Goal: Information Seeking & Learning: Compare options

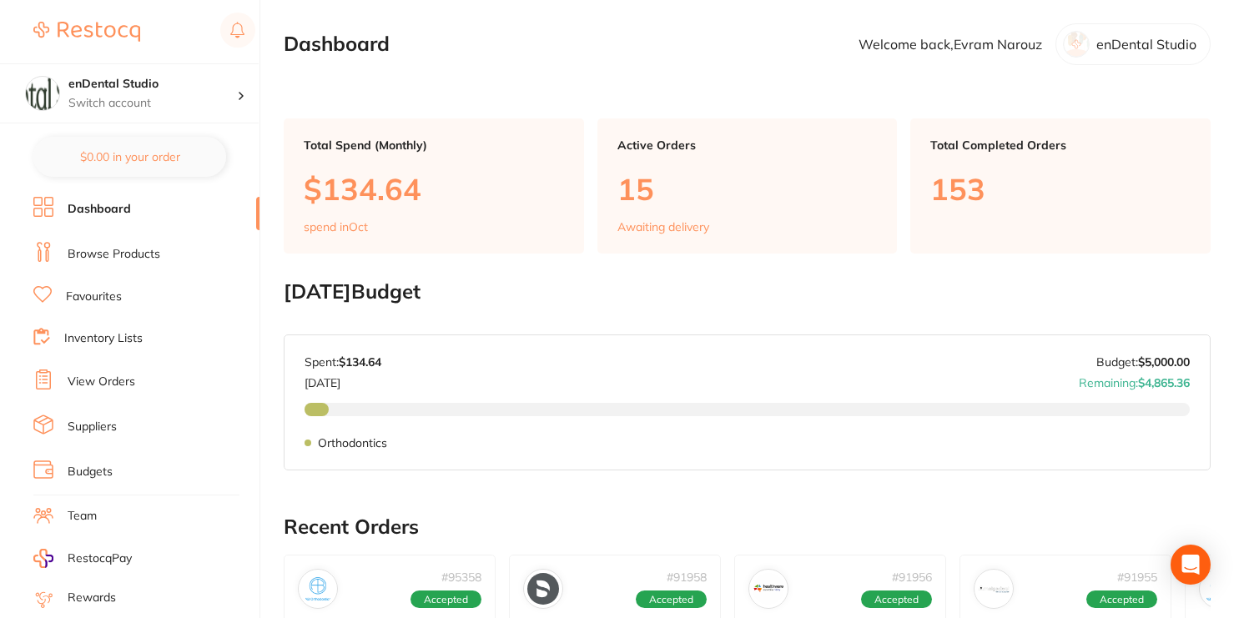
click at [145, 248] on link "Browse Products" at bounding box center [114, 254] width 93 height 17
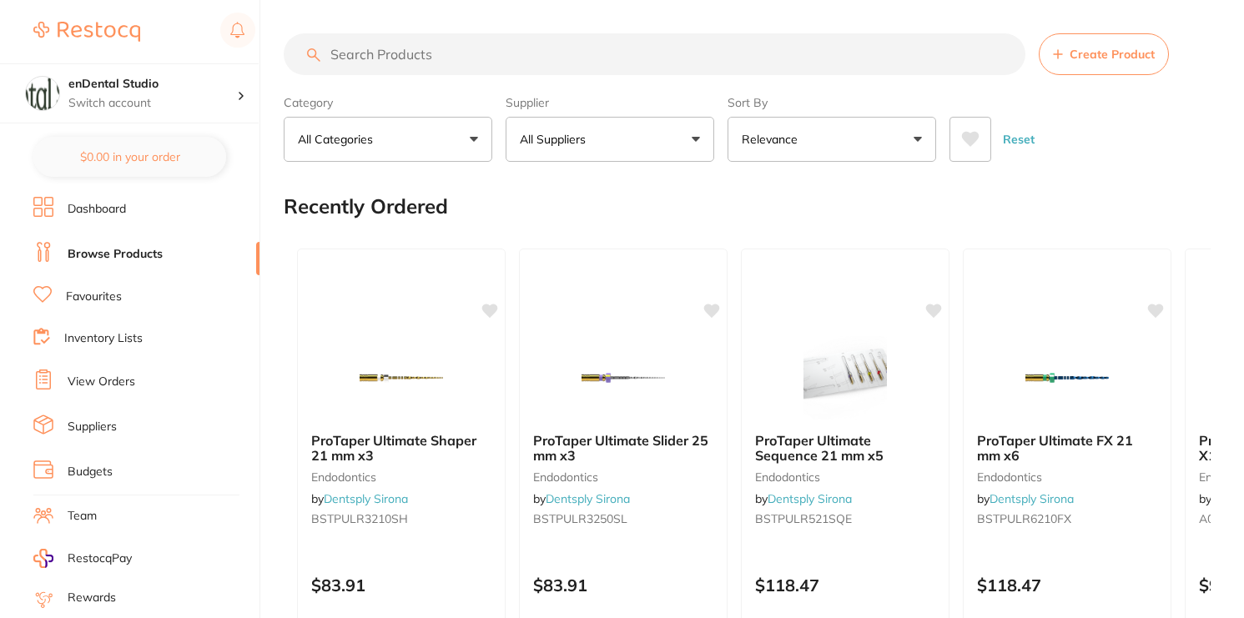
click at [442, 53] on input "search" at bounding box center [655, 54] width 742 height 42
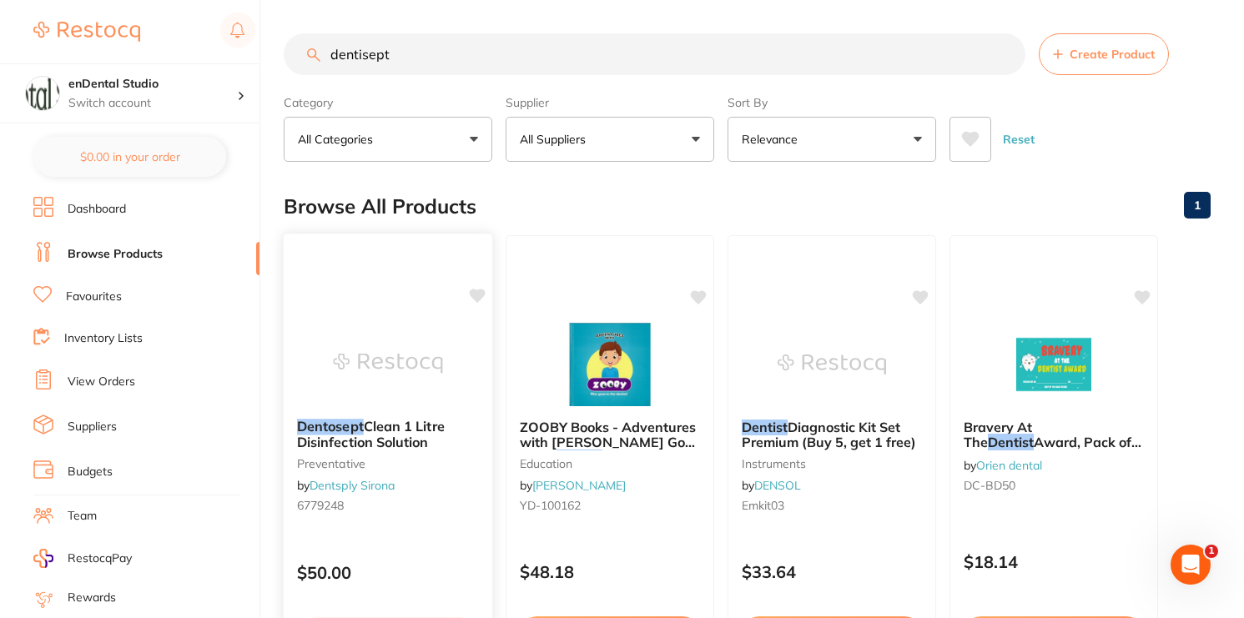
click at [382, 431] on span "Clean 1 Litre Disinfection Solution" at bounding box center [371, 434] width 148 height 33
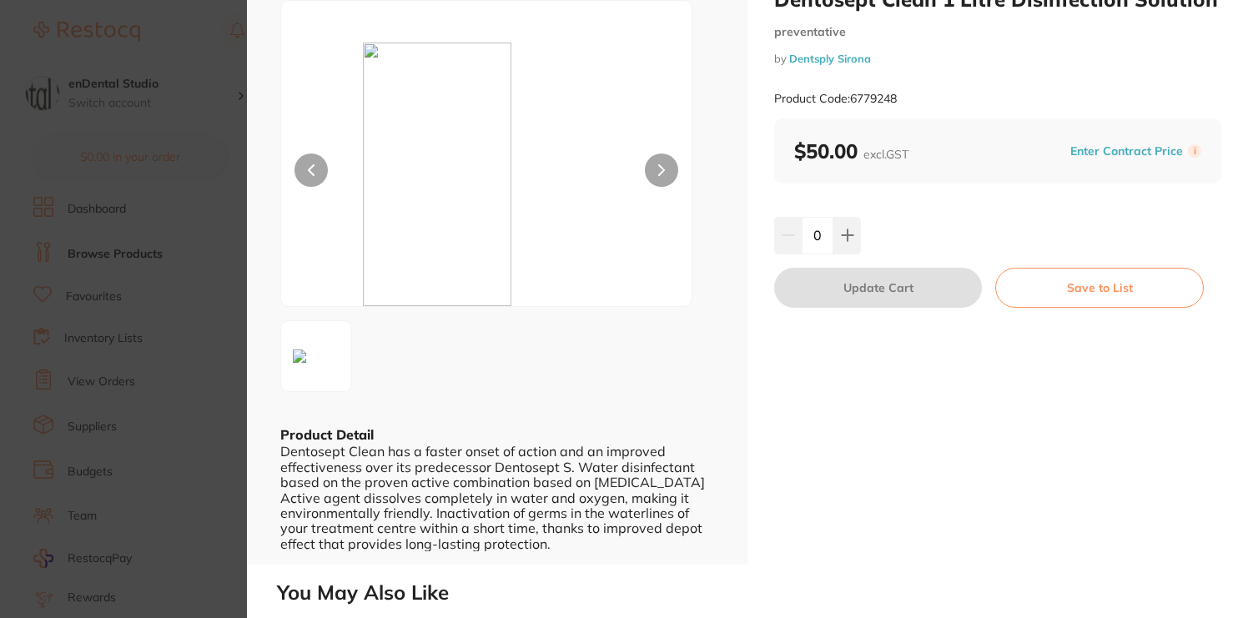
scroll to position [1, 0]
drag, startPoint x: 276, startPoint y: 436, endPoint x: 557, endPoint y: 546, distance: 302.0
click at [557, 547] on div "ESC Product Detail Dentosept Clean has a faster onset of action and an improved…" at bounding box center [497, 251] width 501 height 627
copy div "Product Detail Dentosept Clean has a faster onset of action and an improved eff…"
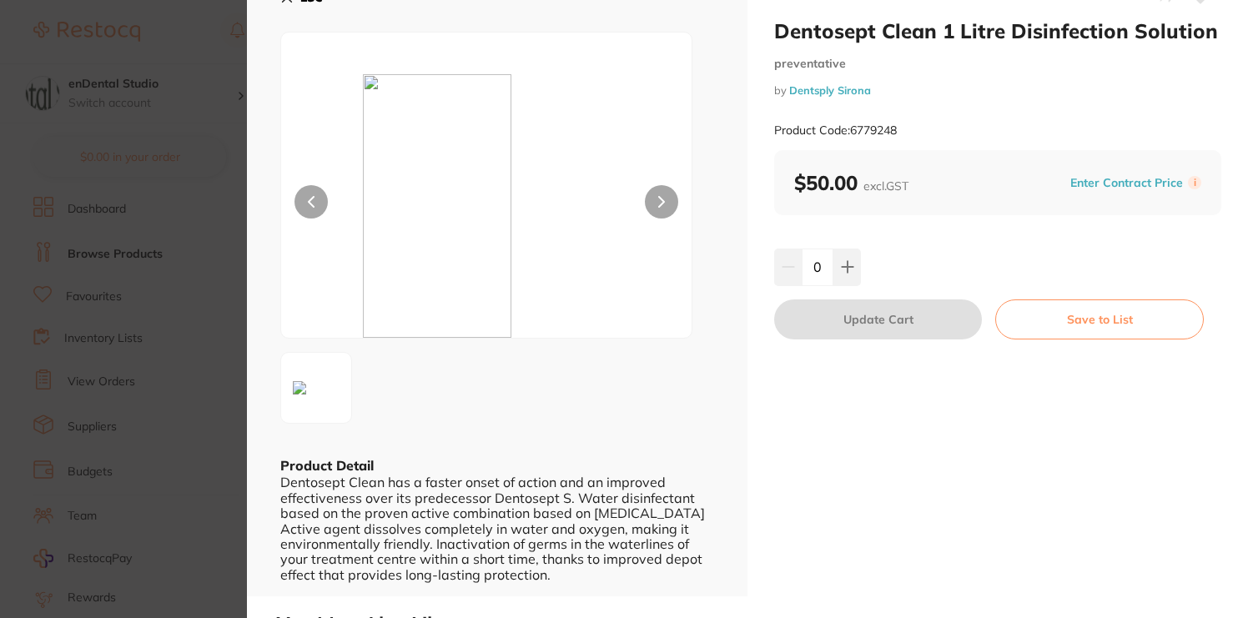
scroll to position [0, 0]
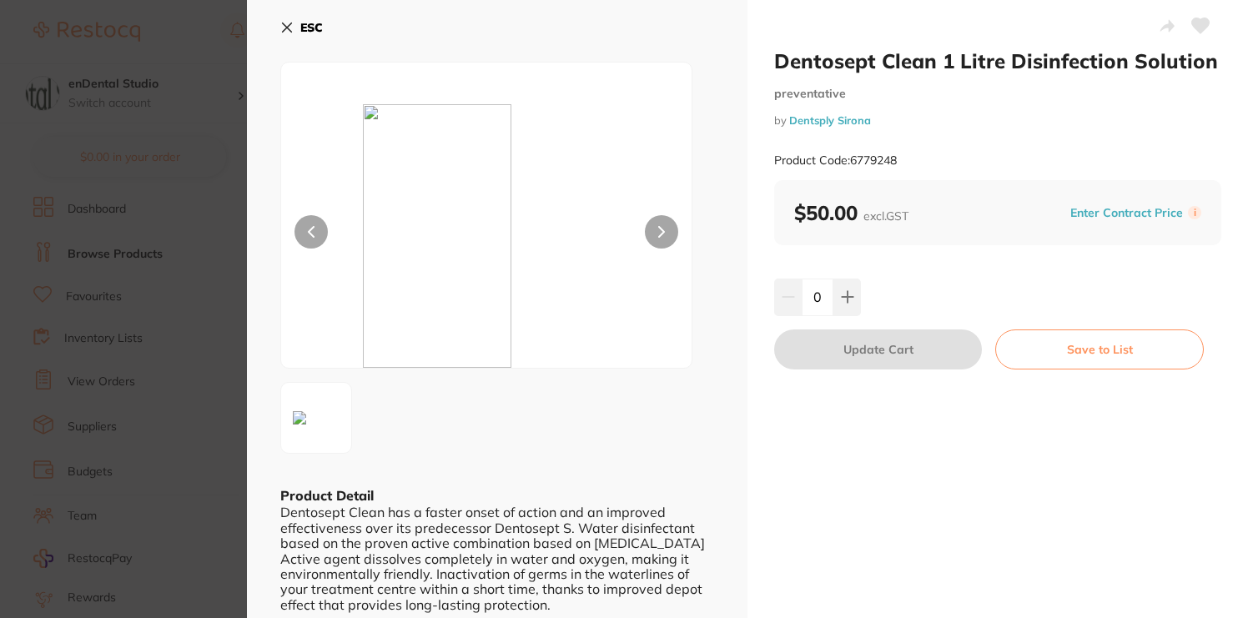
click at [1197, 24] on icon at bounding box center [1201, 25] width 18 height 15
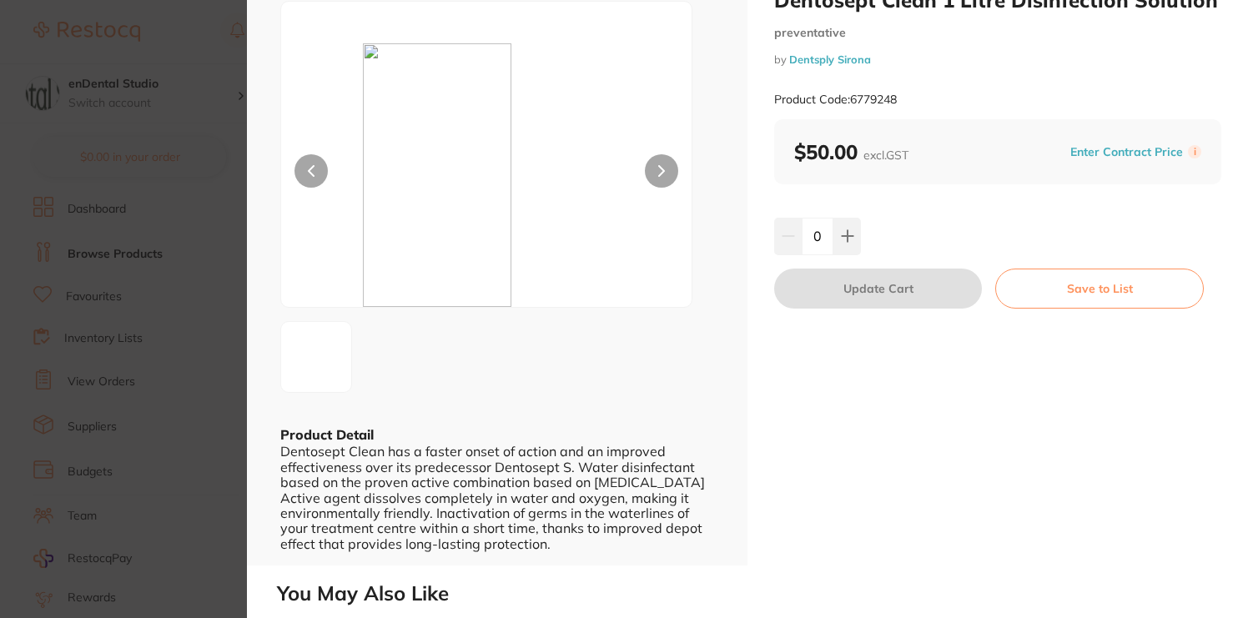
scroll to position [72, 0]
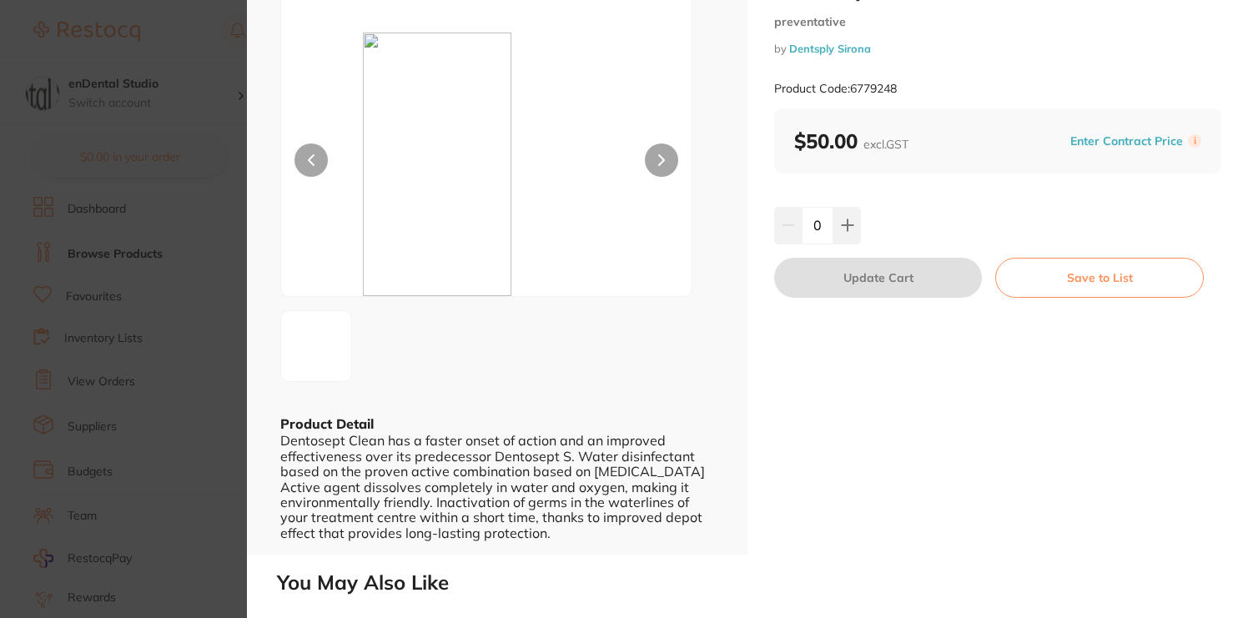
copy div "Product Detail Dentosept Clean has a faster onset of action and an improved eff…"
click at [166, 229] on section "Dentosept Clean 1 Litre Disinfection Solution preventative by Dentsply Sirona P…" at bounding box center [624, 309] width 1248 height 618
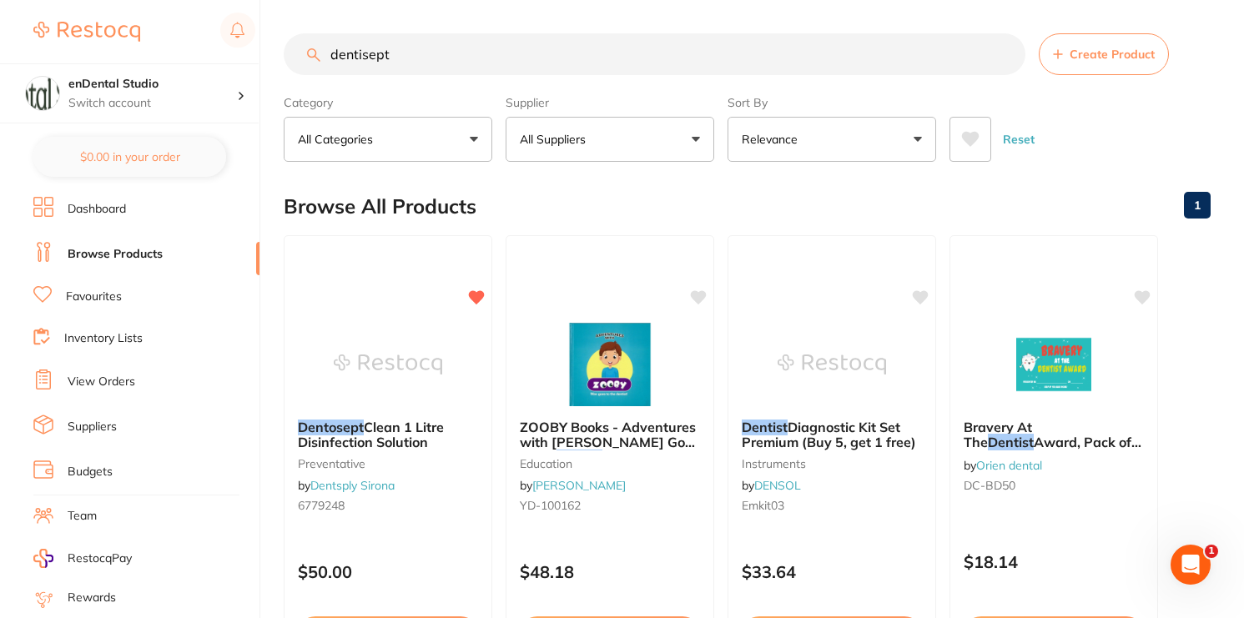
drag, startPoint x: 481, startPoint y: 73, endPoint x: 225, endPoint y: -52, distance: 284.8
click at [225, 0] on html "$0.00 enDental Studio Switch account enDental Studio $0.00 in your order Dashbo…" at bounding box center [622, 309] width 1244 height 618
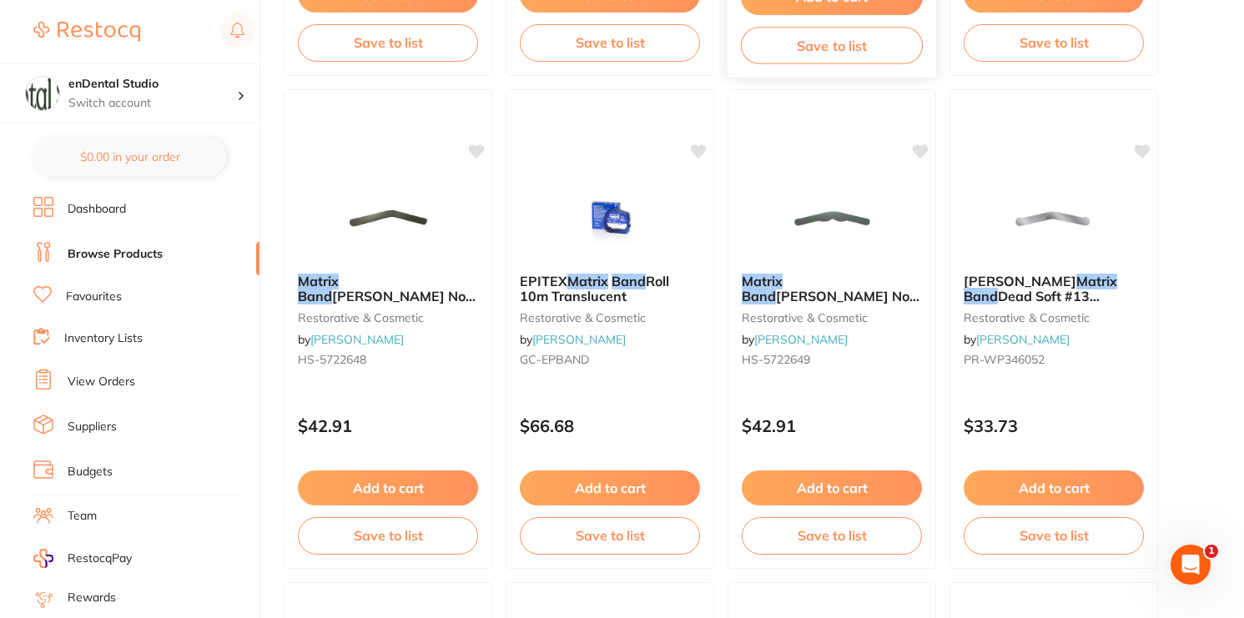
scroll to position [2137, 0]
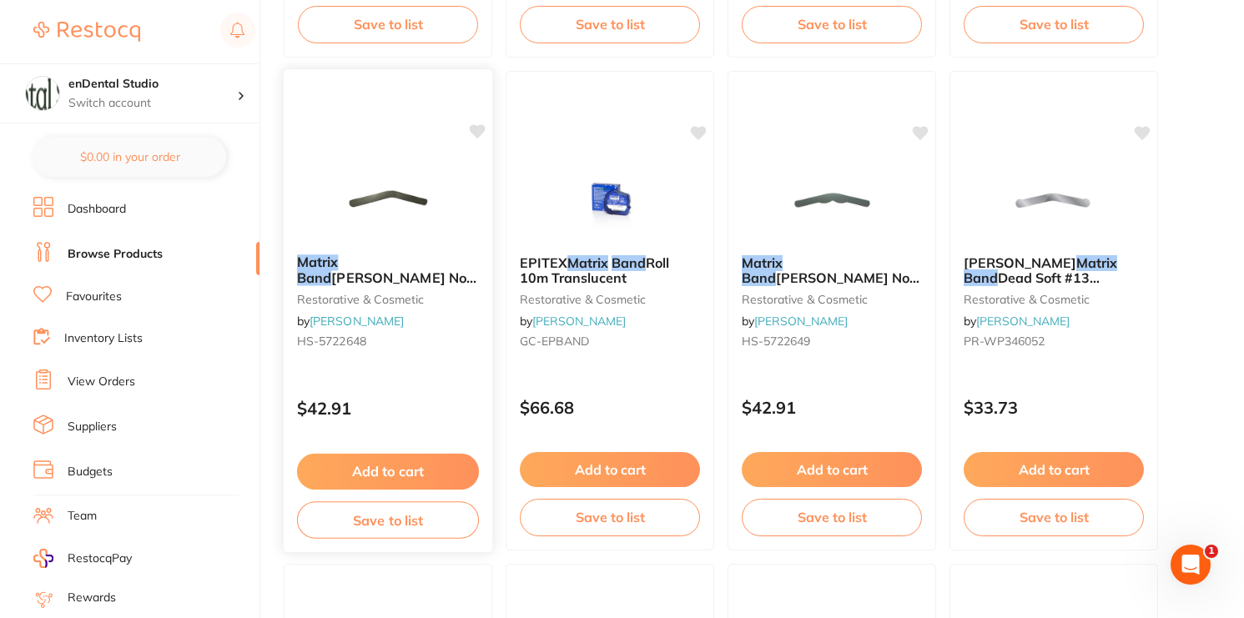
type input "matrix band"
click at [335, 255] on em "Matrix" at bounding box center [317, 262] width 41 height 17
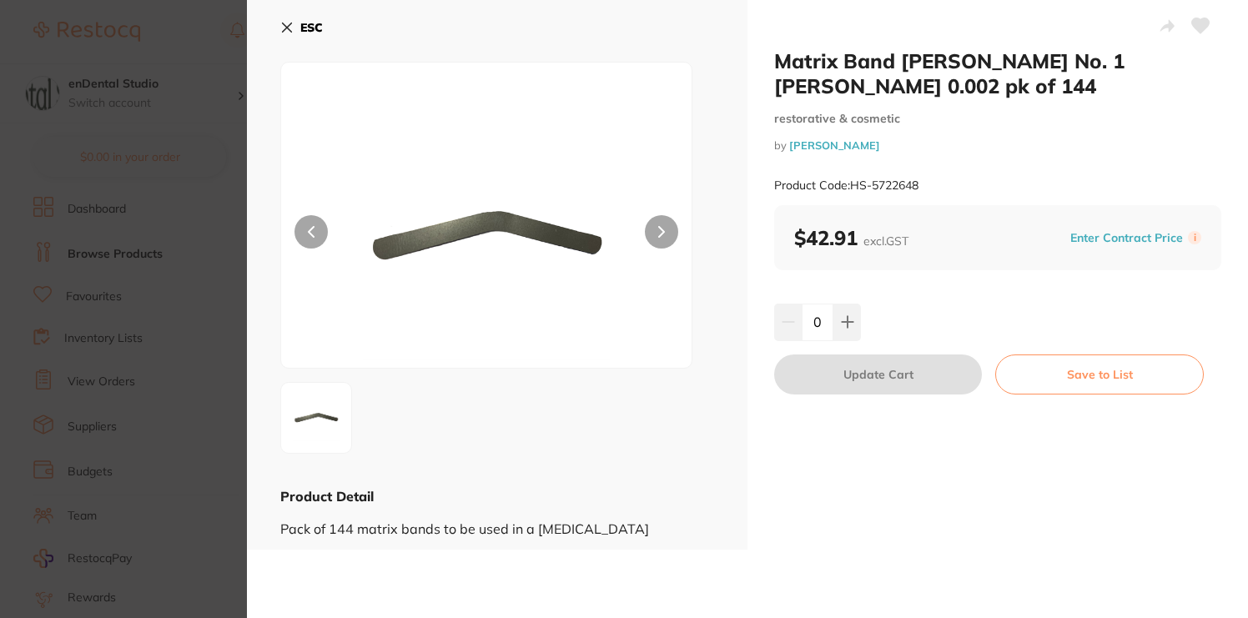
click at [210, 221] on section "Matrix Band [PERSON_NAME] No. 1 [PERSON_NAME] 0.002 pk of 144 restorative & cos…" at bounding box center [624, 309] width 1248 height 618
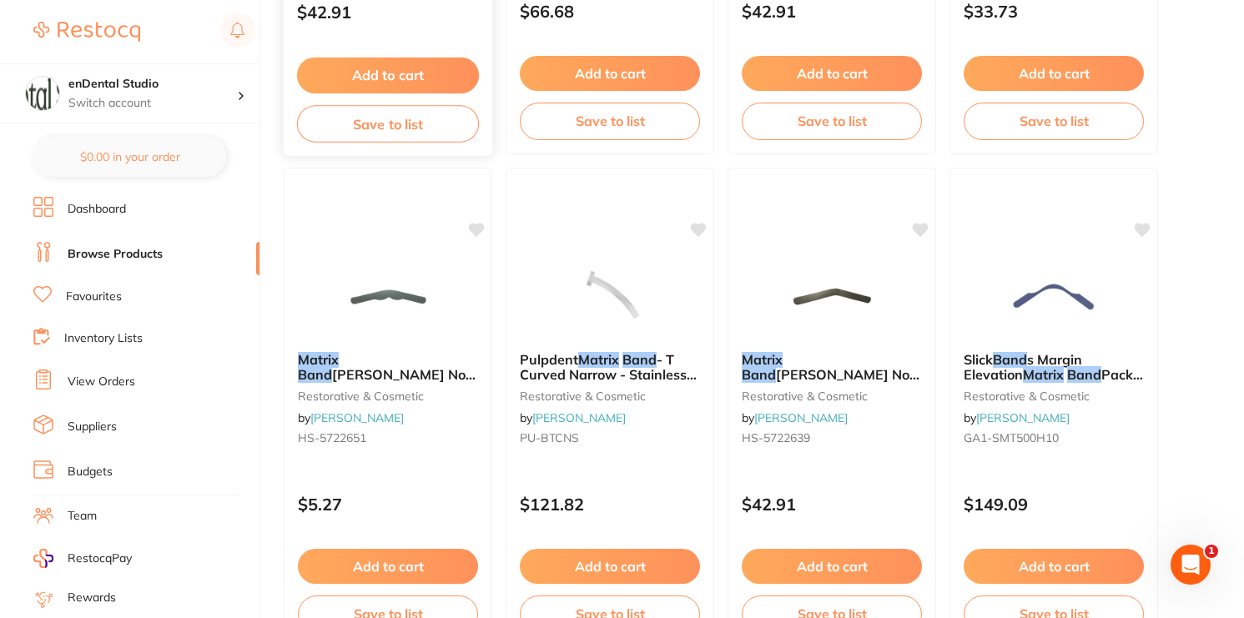
scroll to position [2534, 0]
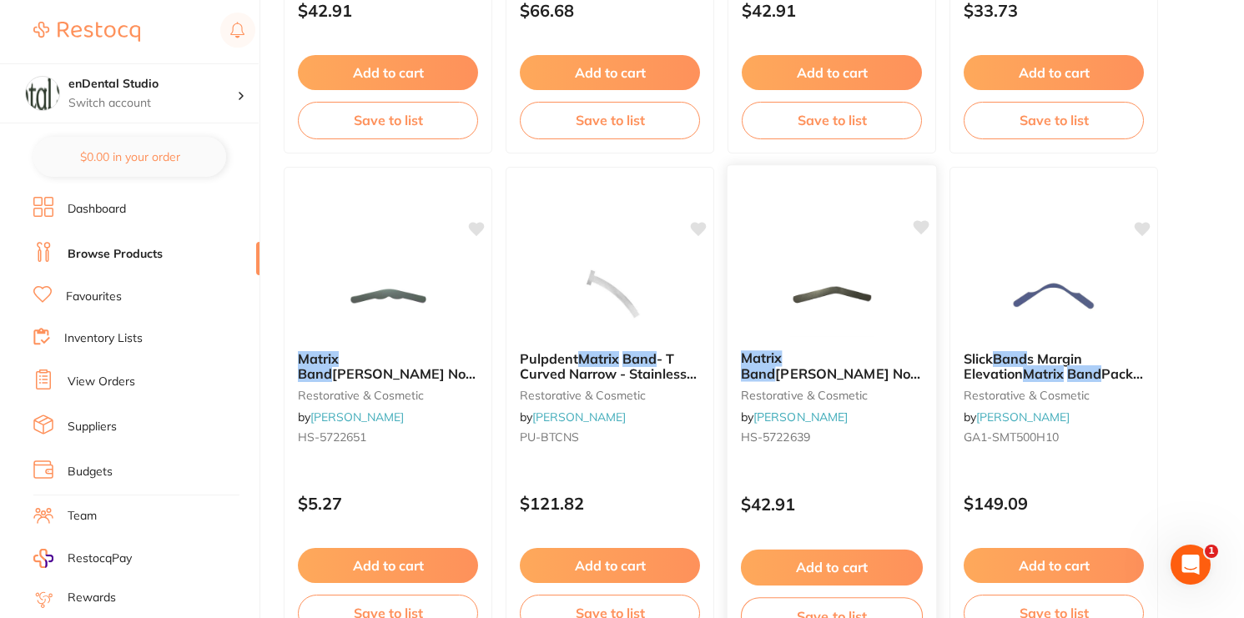
click at [834, 365] on span "[PERSON_NAME] No. 1 [PERSON_NAME] 0.0015 pk of 144" at bounding box center [830, 389] width 179 height 48
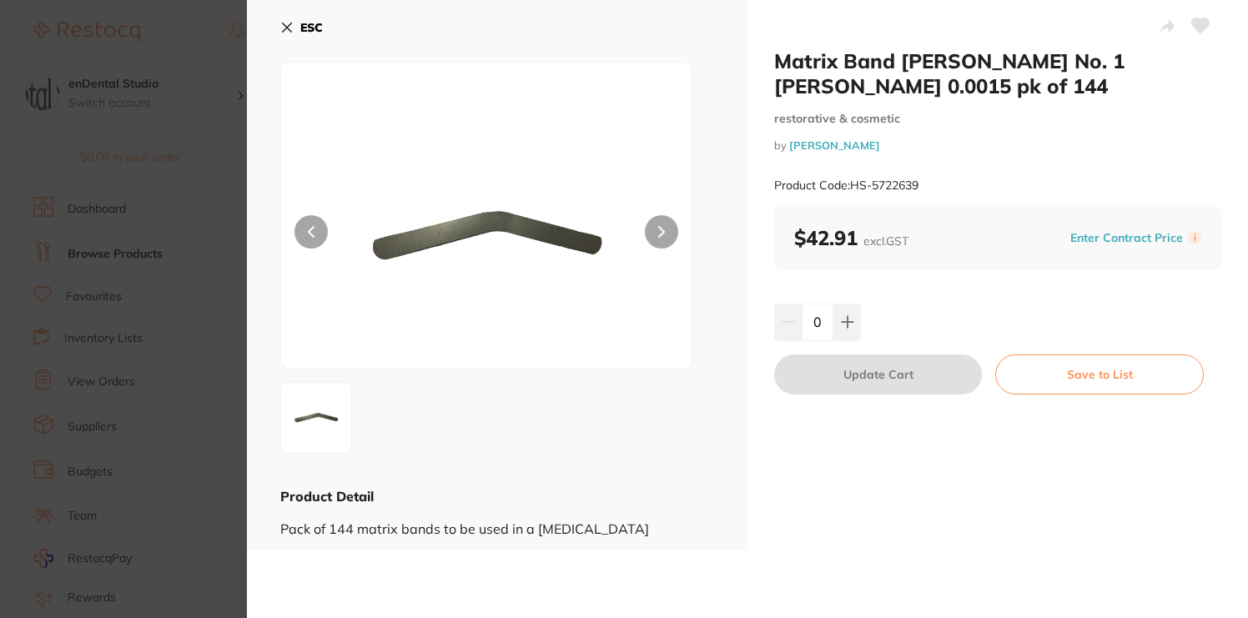
click at [228, 257] on section "Matrix Band [PERSON_NAME] No. 1 [PERSON_NAME] 0.0015 pk of 144 restorative & co…" at bounding box center [624, 309] width 1248 height 618
